Goal: Communication & Community: Connect with others

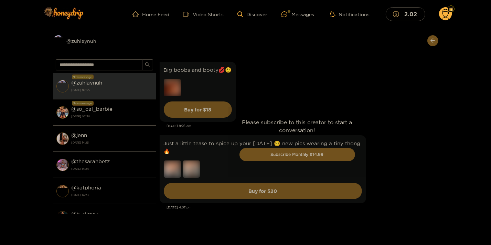
scroll to position [2261, 0]
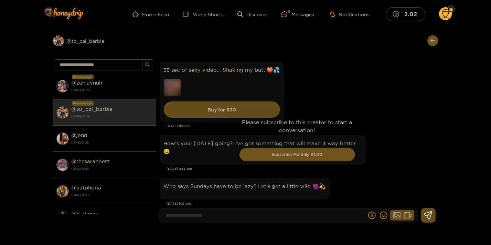
scroll to position [1346, 0]
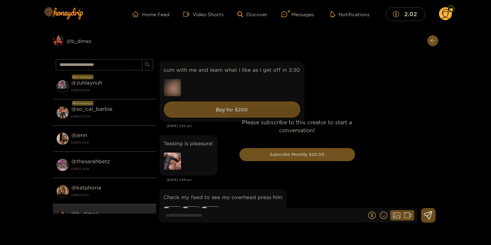
scroll to position [1420, 0]
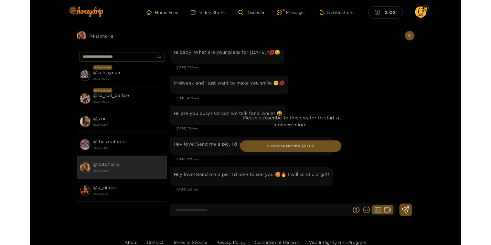
scroll to position [850, 0]
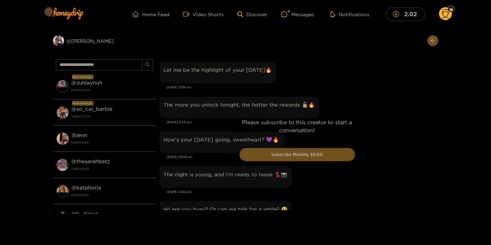
scroll to position [738, 0]
